Goal: Navigation & Orientation: Find specific page/section

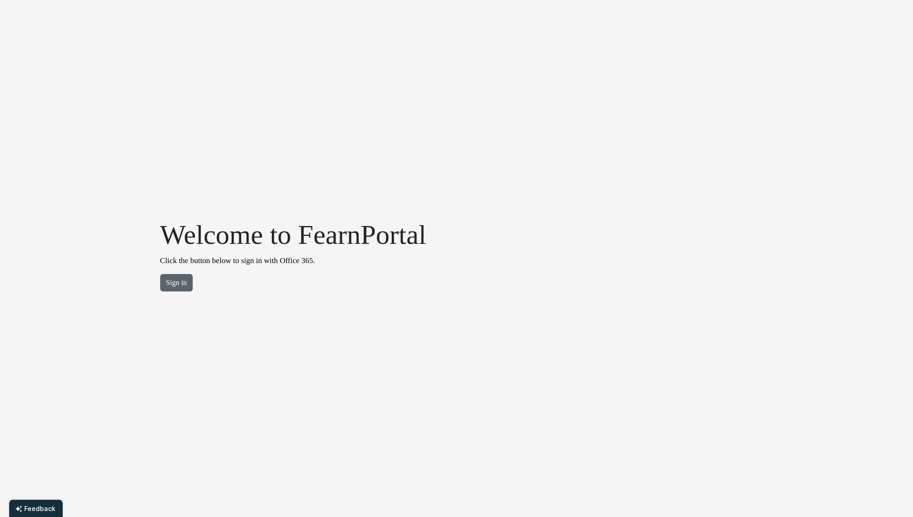
click at [172, 278] on button "Sign in" at bounding box center [176, 282] width 33 height 17
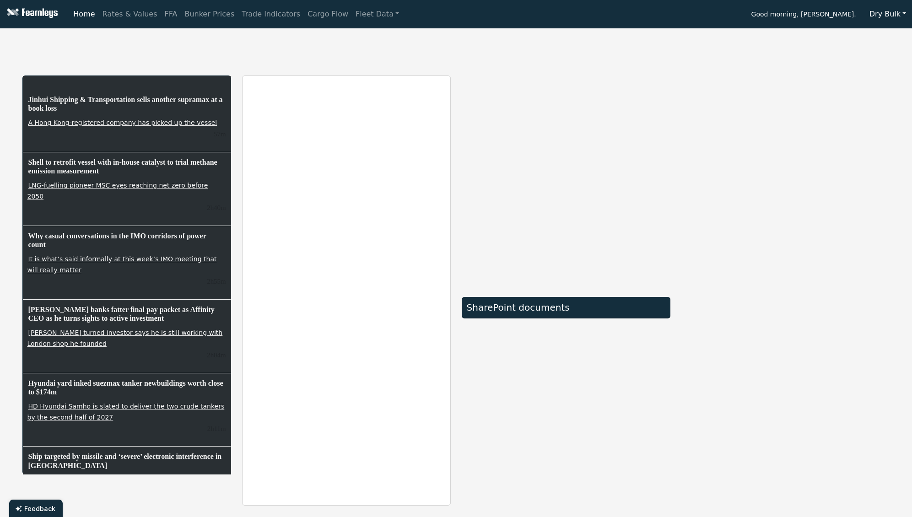
click at [890, 16] on button "Dry Bulk" at bounding box center [888, 13] width 49 height 17
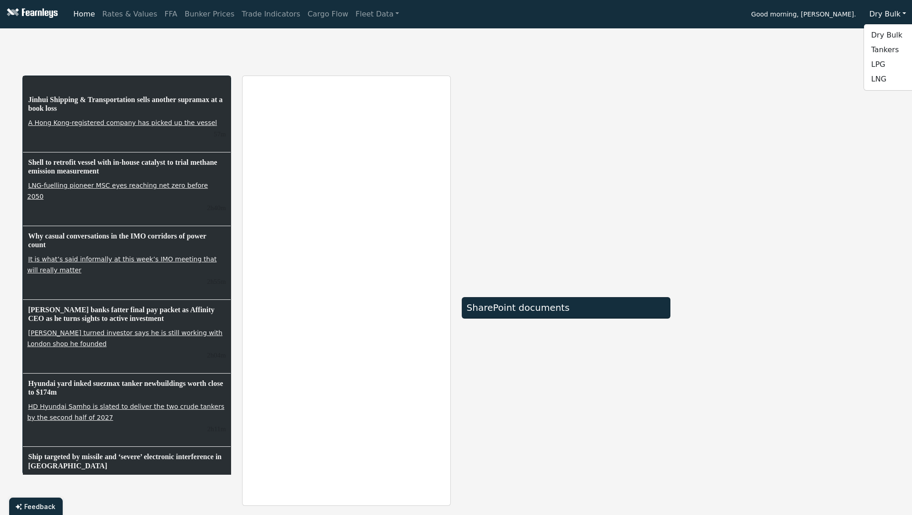
click at [890, 16] on button "Dry Bulk" at bounding box center [888, 13] width 49 height 17
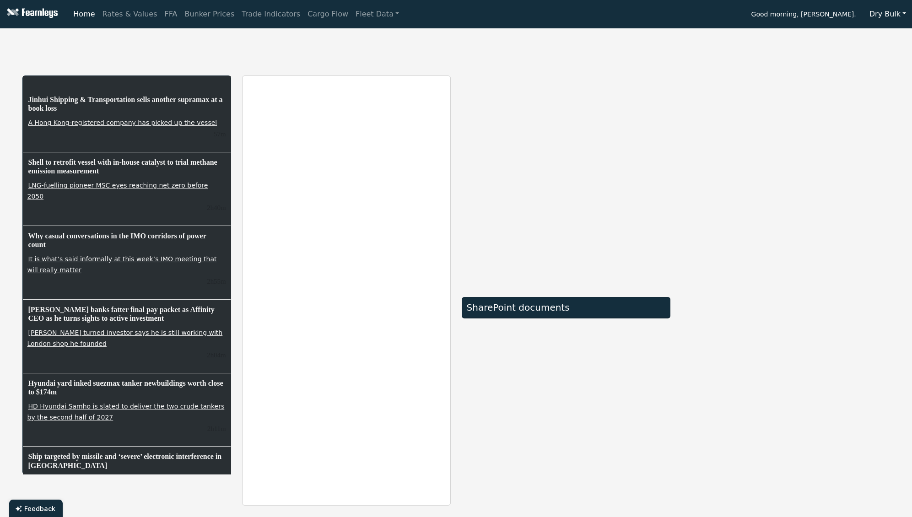
click at [845, 11] on span "Good morning, Bruno Miranda." at bounding box center [803, 15] width 105 height 16
